Goal: Find contact information: Find contact information

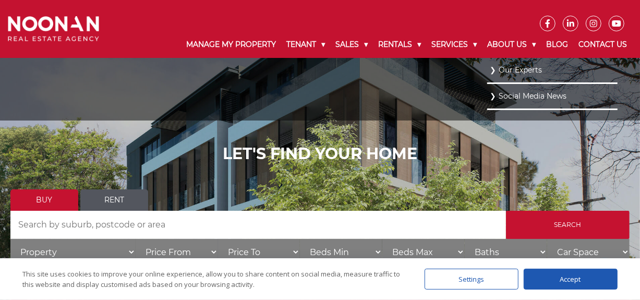
click at [520, 71] on link "Our Experts" at bounding box center [551, 70] width 125 height 14
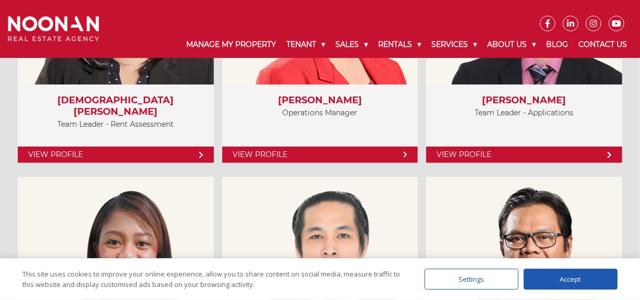
scroll to position [2327, 0]
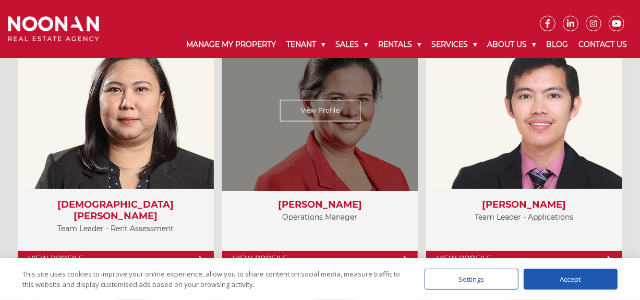
click at [320, 117] on link "View Profile" at bounding box center [319, 110] width 81 height 21
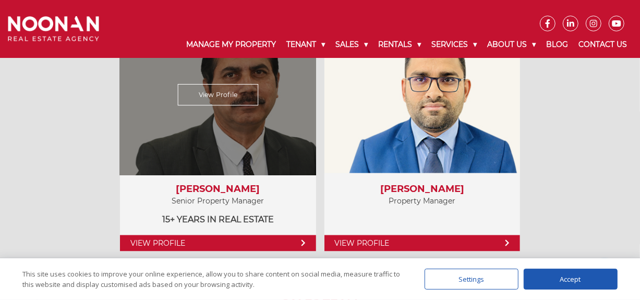
scroll to position [868, 0]
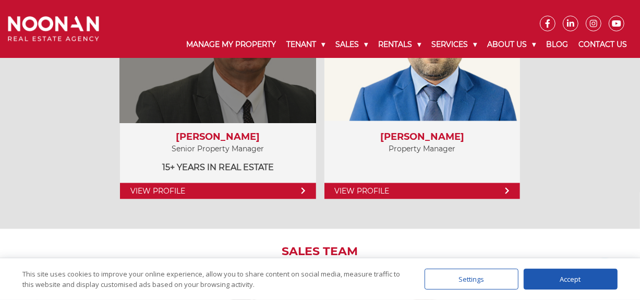
click at [304, 190] on icon at bounding box center [303, 191] width 4 height 6
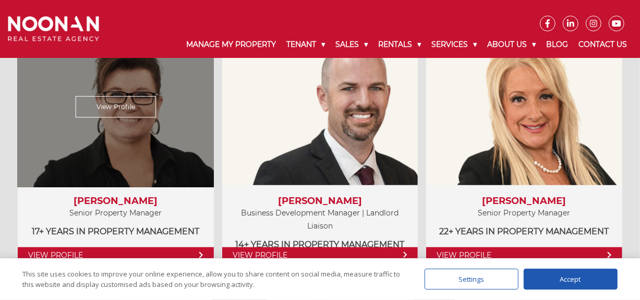
scroll to position [607, 0]
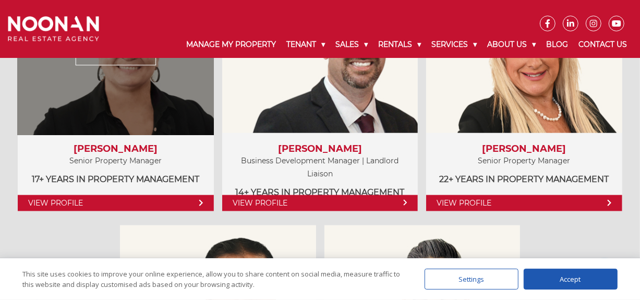
click at [199, 201] on icon at bounding box center [201, 202] width 5 height 7
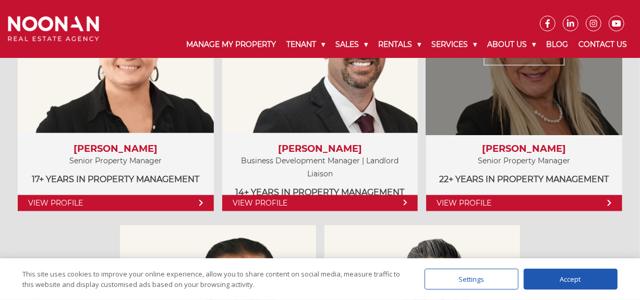
click at [538, 198] on link "View Profile" at bounding box center [524, 203] width 196 height 16
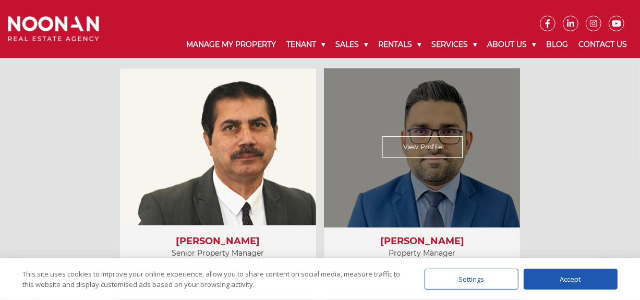
scroll to position [816, 0]
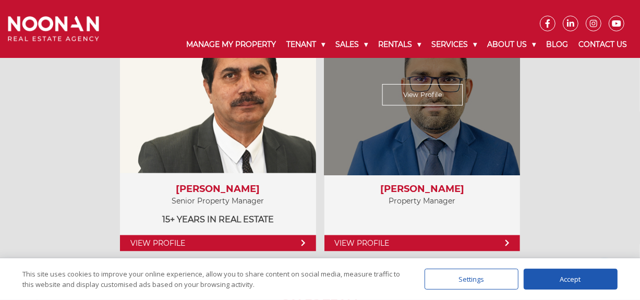
click at [430, 101] on link "View Profile" at bounding box center [422, 94] width 81 height 21
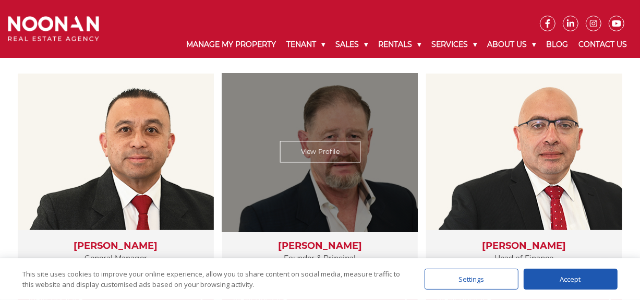
scroll to position [242, 0]
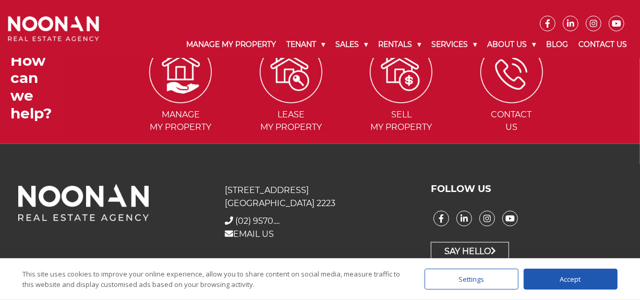
scroll to position [133, 0]
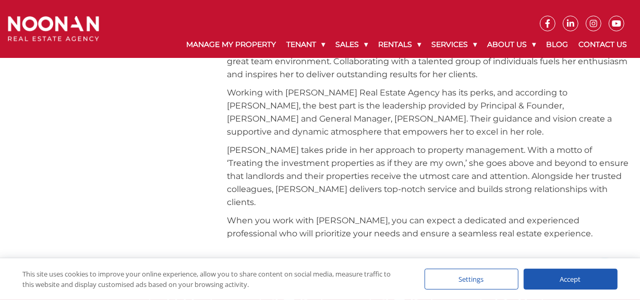
scroll to position [365, 0]
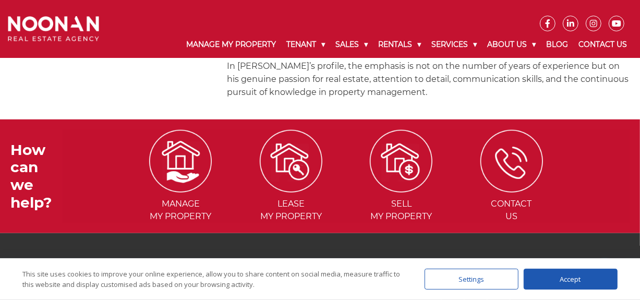
scroll to position [484, 0]
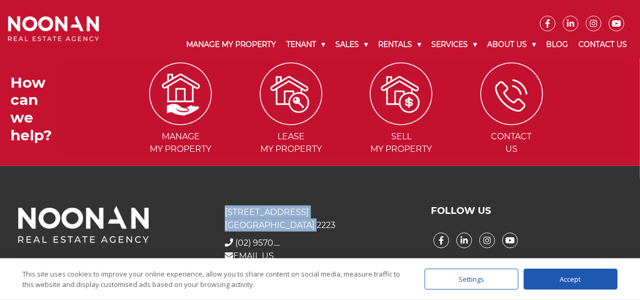
drag, startPoint x: 305, startPoint y: 205, endPoint x: 225, endPoint y: 189, distance: 82.4
click at [225, 205] on p "31 Morts Road Mortdale NSW 2223" at bounding box center [320, 218] width 191 height 26
copy p "31 Morts Road Mortdale NSW 2223"
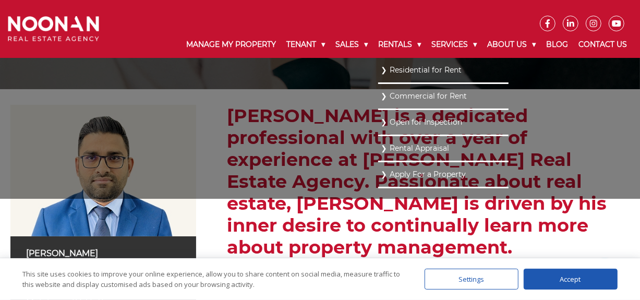
scroll to position [0, 0]
